Goal: Check status: Check status

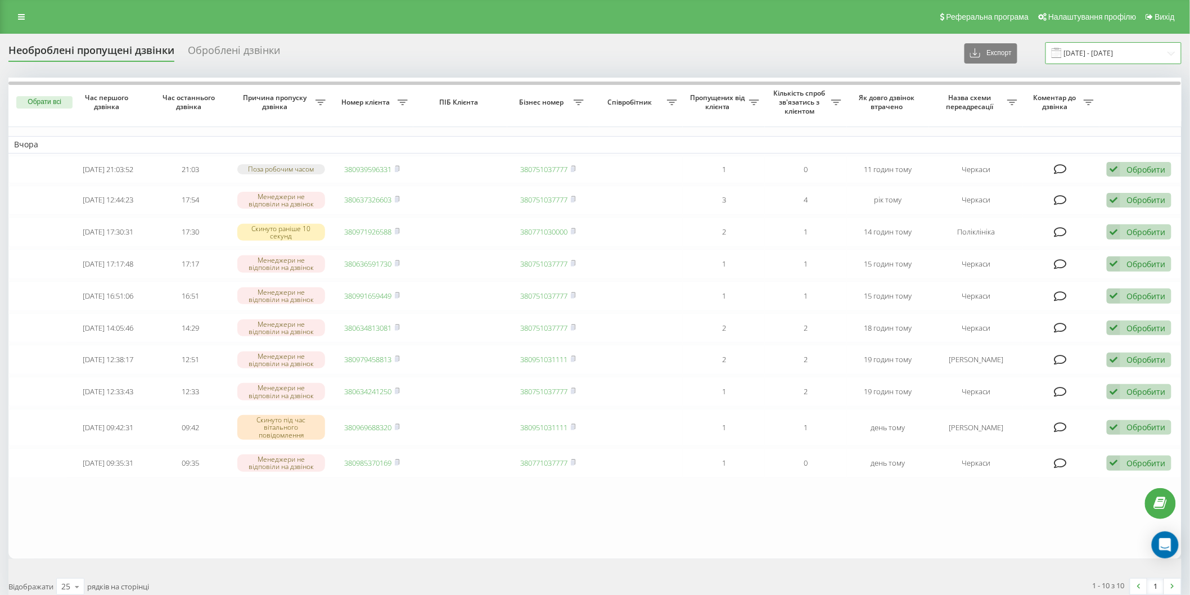
click at [1084, 45] on input "19.08.2025 - 19.08.2025" at bounding box center [1113, 53] width 136 height 22
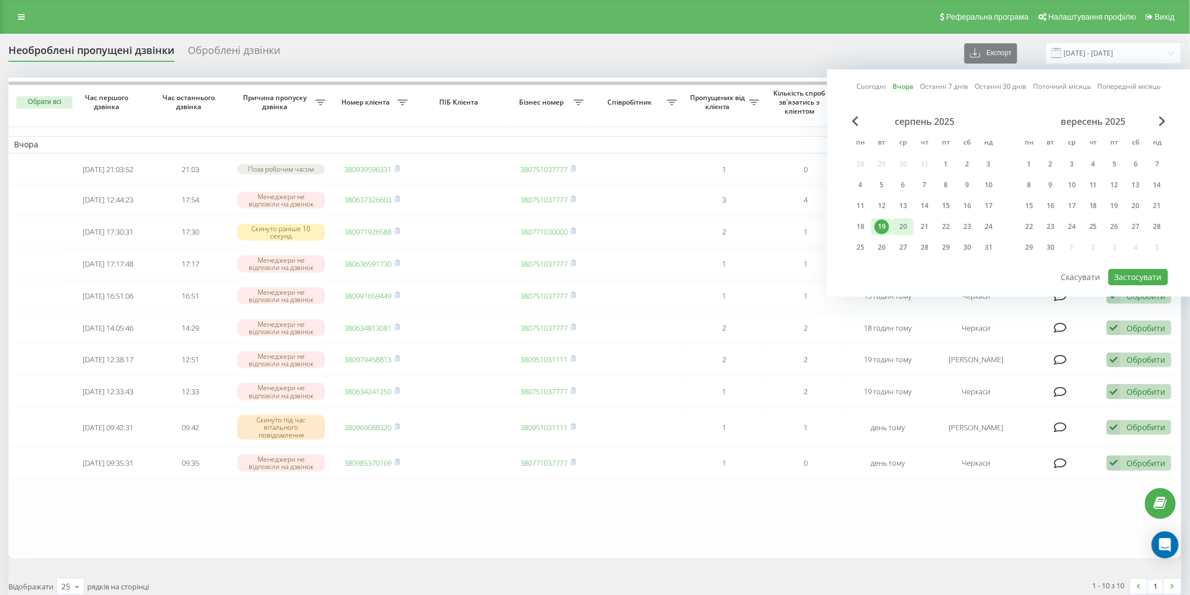
click at [906, 225] on div "20" at bounding box center [903, 226] width 15 height 15
click at [1126, 269] on button "Застосувати" at bounding box center [1138, 277] width 60 height 16
type input "[DATE] - [DATE]"
